Goal: Task Accomplishment & Management: Manage account settings

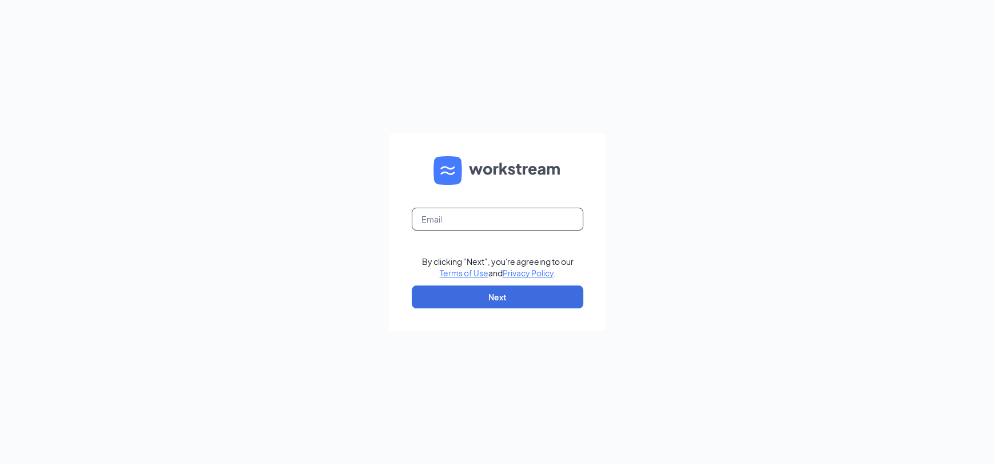
click at [489, 208] on input "text" at bounding box center [498, 219] width 172 height 23
type input "01359@chick-fil-a.com"
click at [507, 288] on button "Next" at bounding box center [498, 296] width 172 height 23
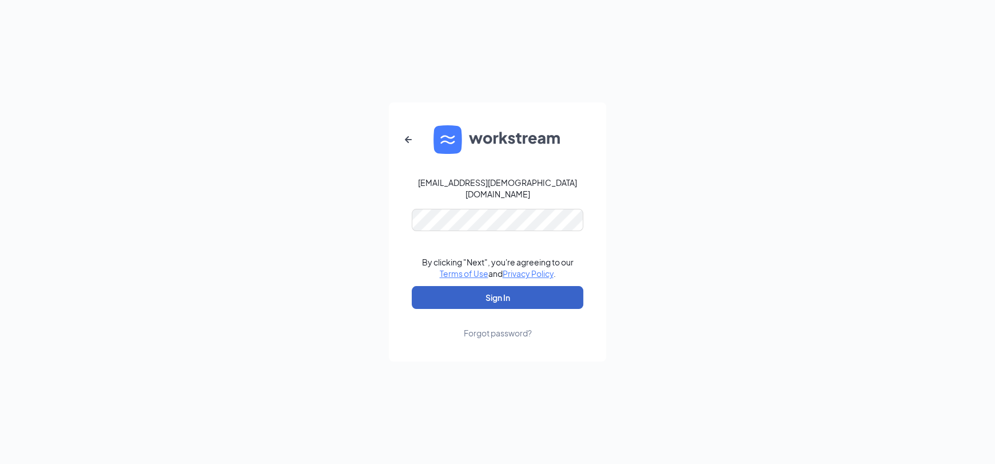
click at [439, 286] on button "Sign In" at bounding box center [498, 297] width 172 height 23
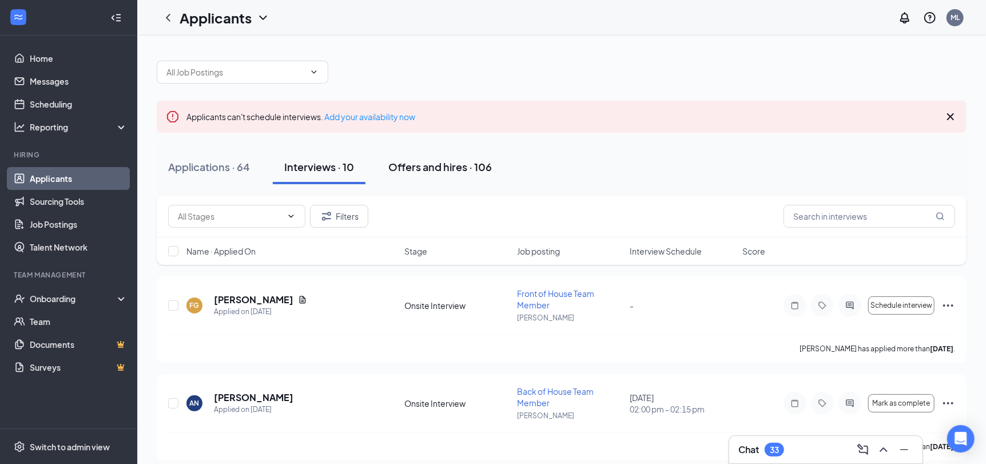
click at [427, 165] on div "Offers and hires · 106" at bounding box center [440, 167] width 104 height 14
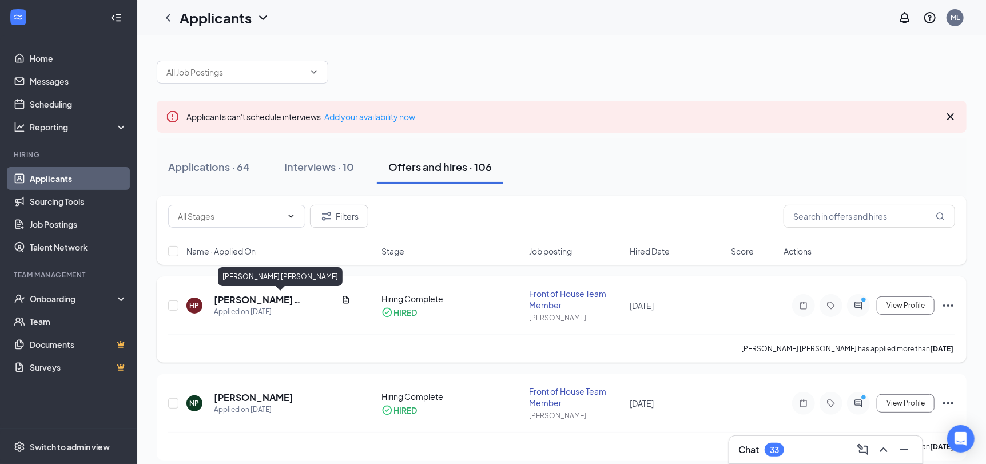
click at [251, 299] on h5 "[PERSON_NAME] [PERSON_NAME]" at bounding box center [275, 299] width 123 height 13
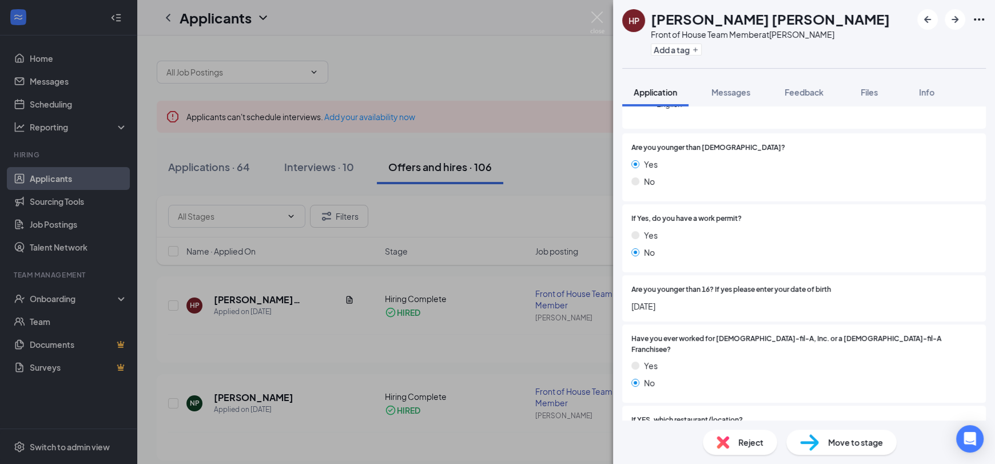
scroll to position [171, 0]
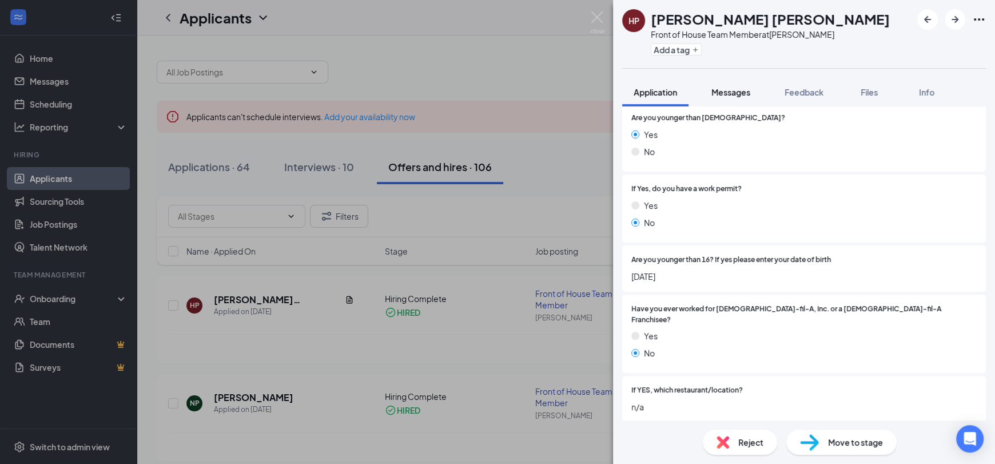
click at [742, 101] on button "Messages" at bounding box center [731, 92] width 62 height 29
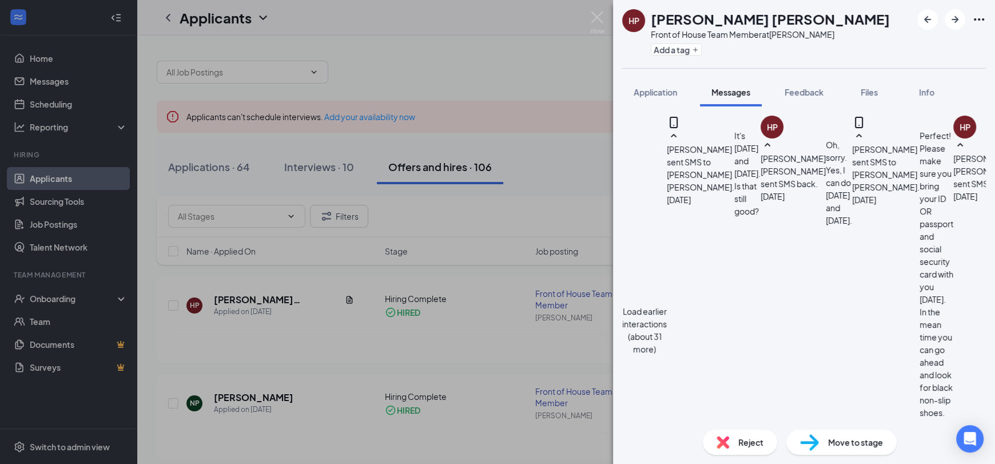
click at [667, 305] on button "Load earlier interactions (about 31 more)" at bounding box center [644, 330] width 45 height 50
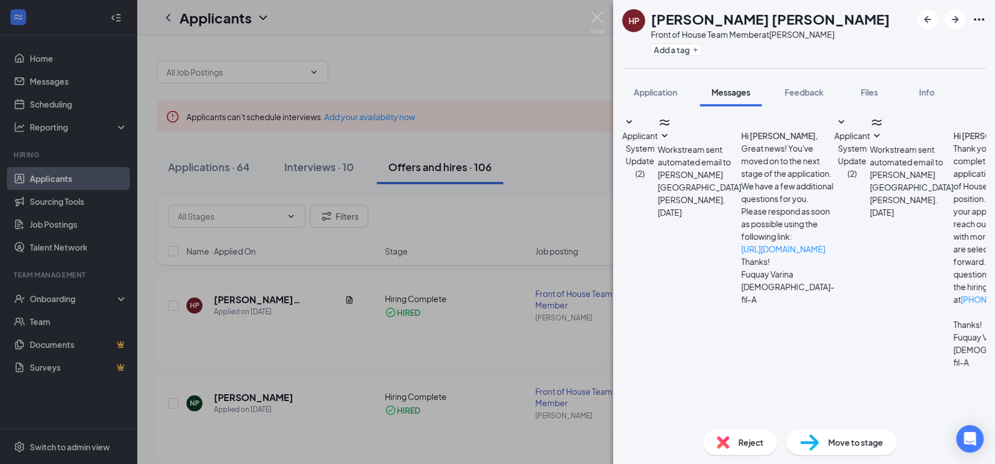
scroll to position [915, 0]
